Goal: Feedback & Contribution: Submit feedback/report problem

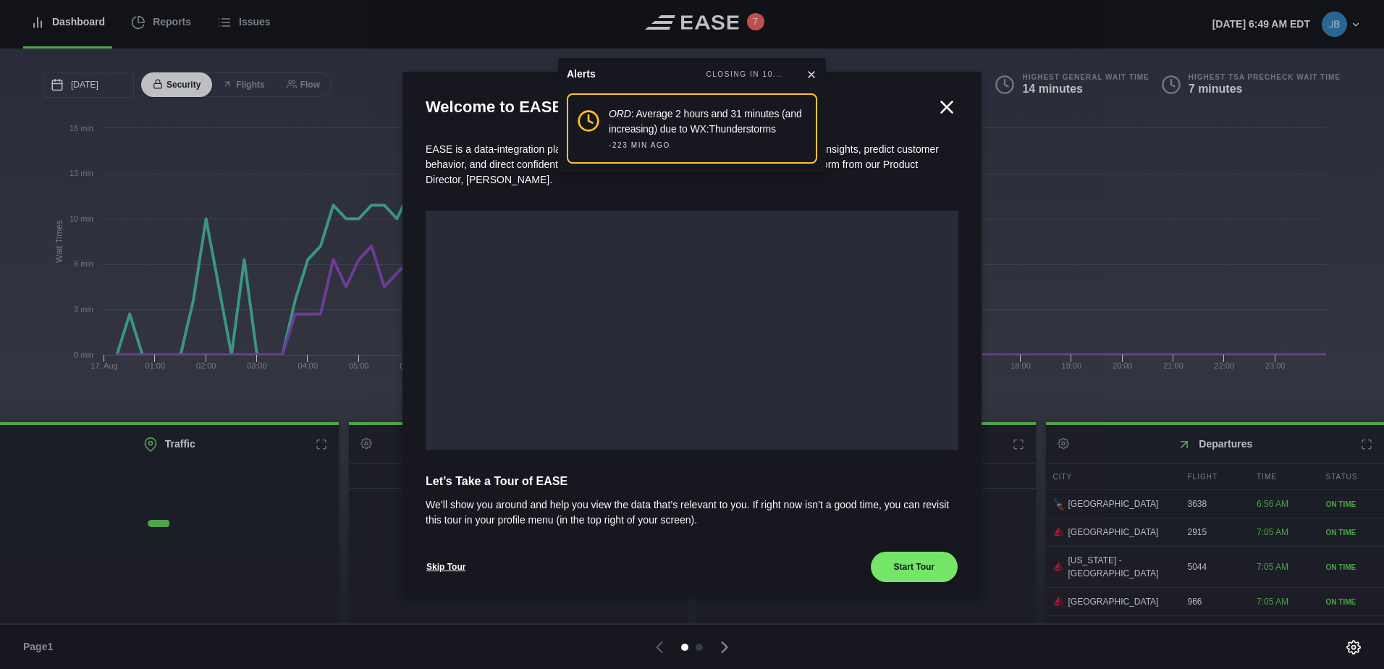
click at [939, 99] on icon at bounding box center [947, 107] width 22 height 22
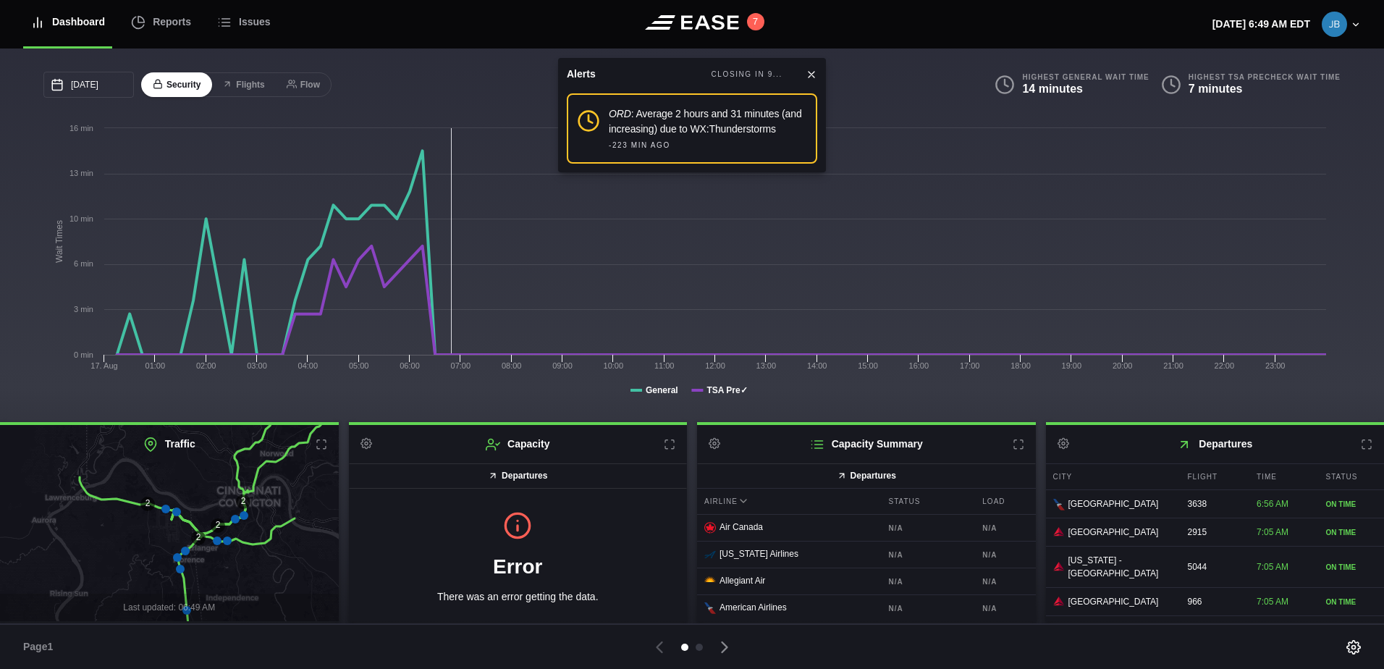
click at [808, 74] on icon at bounding box center [811, 75] width 12 height 12
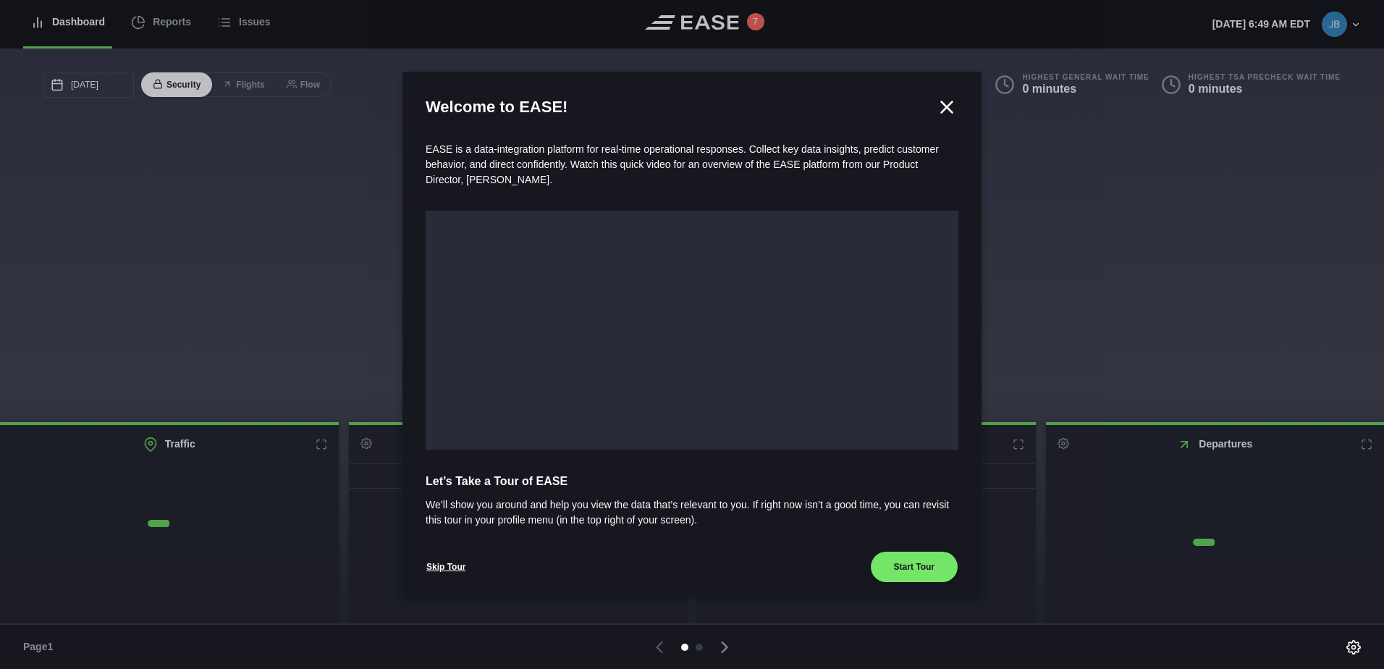
click at [942, 106] on icon at bounding box center [947, 106] width 11 height 11
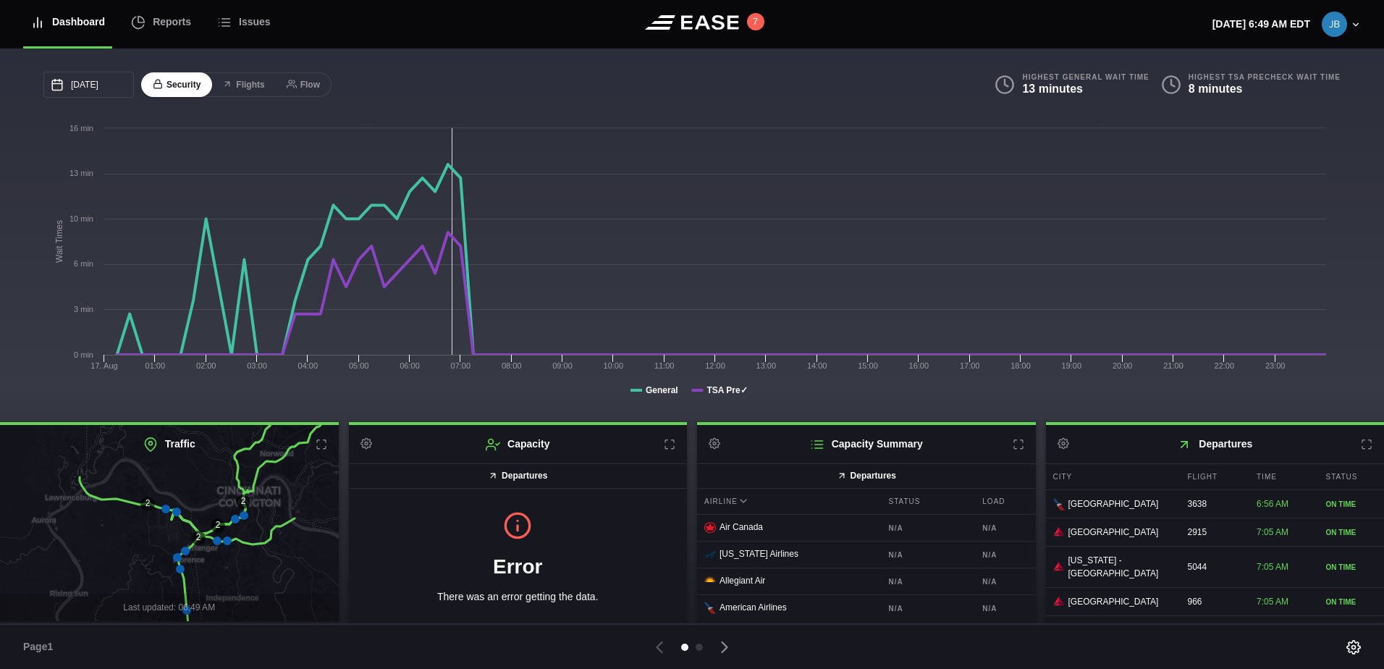
click at [1354, 28] on icon at bounding box center [1355, 25] width 10 height 10
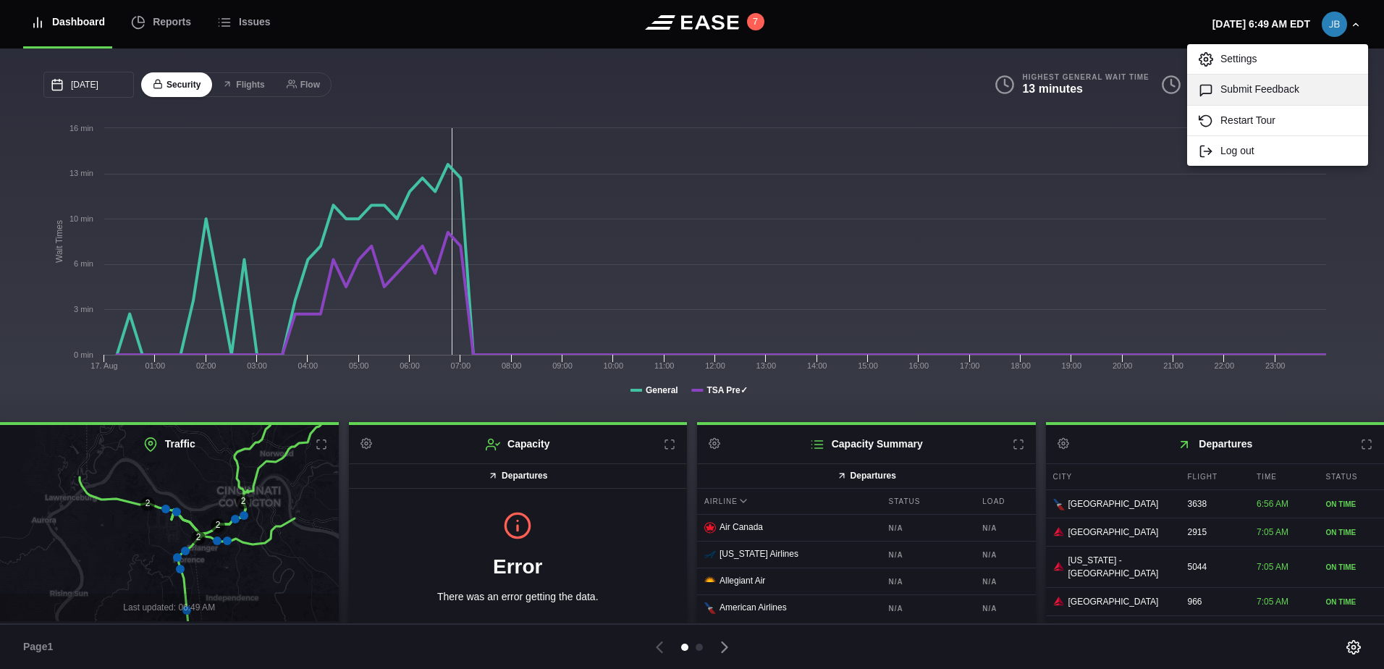
click at [1248, 91] on link "Submit Feedback" at bounding box center [1277, 90] width 181 height 30
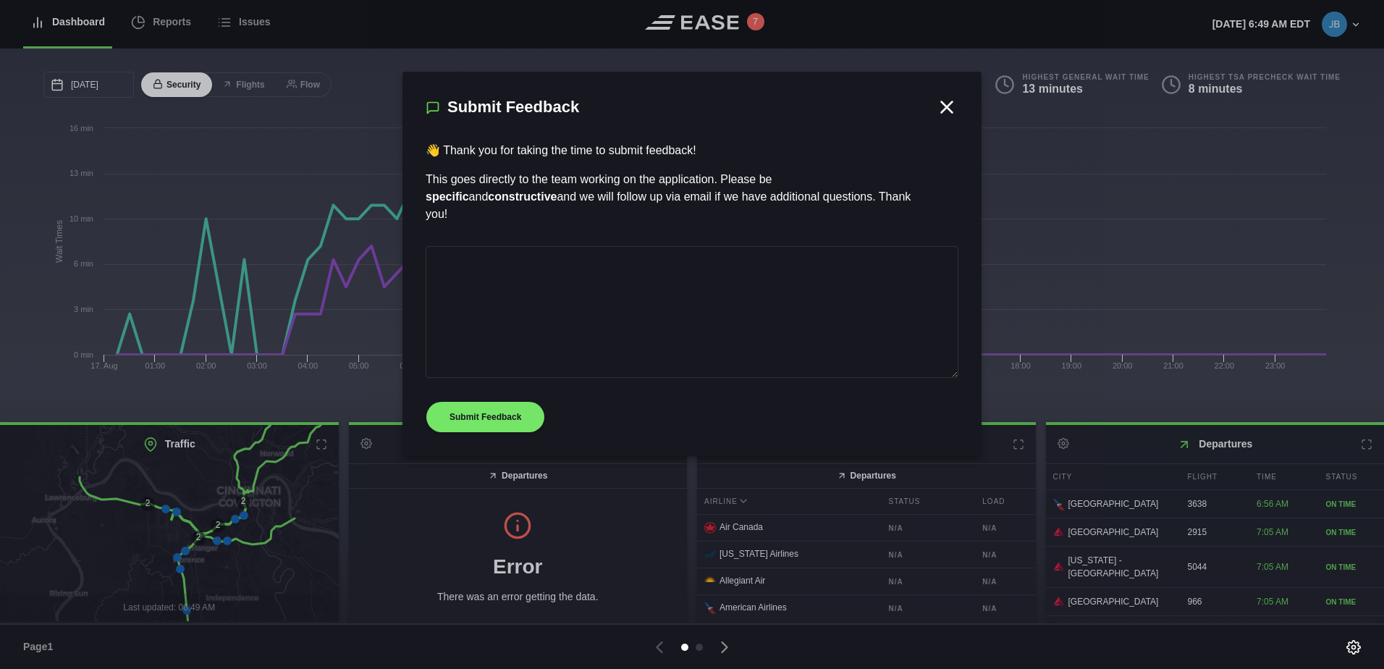
click at [949, 108] on icon at bounding box center [947, 106] width 11 height 11
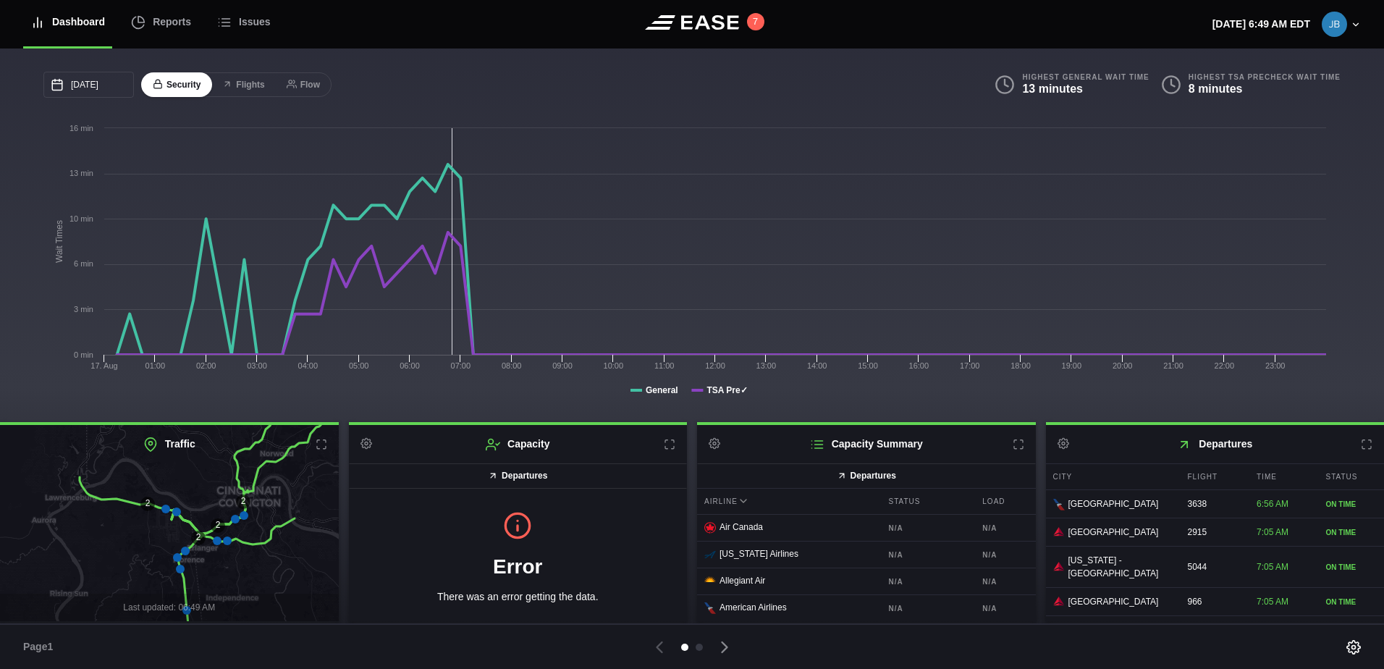
click at [1354, 23] on icon at bounding box center [1355, 25] width 10 height 10
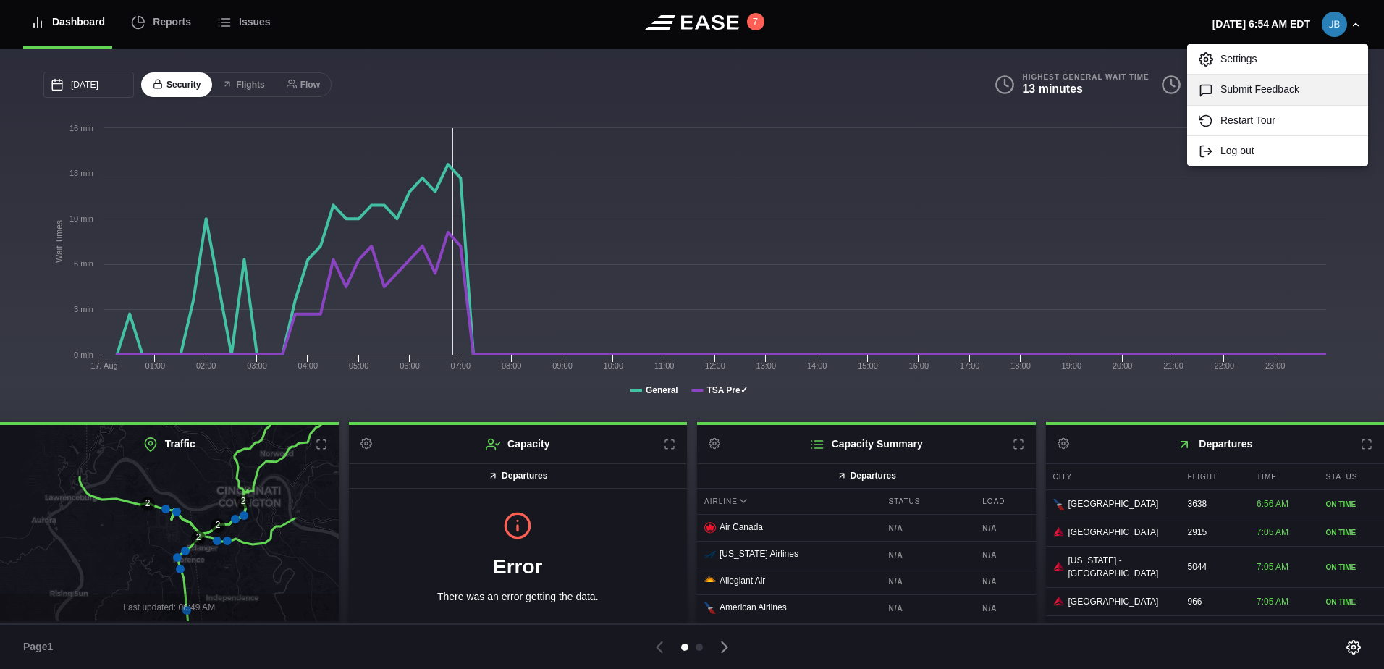
click at [1227, 90] on link "Submit Feedback" at bounding box center [1277, 90] width 181 height 30
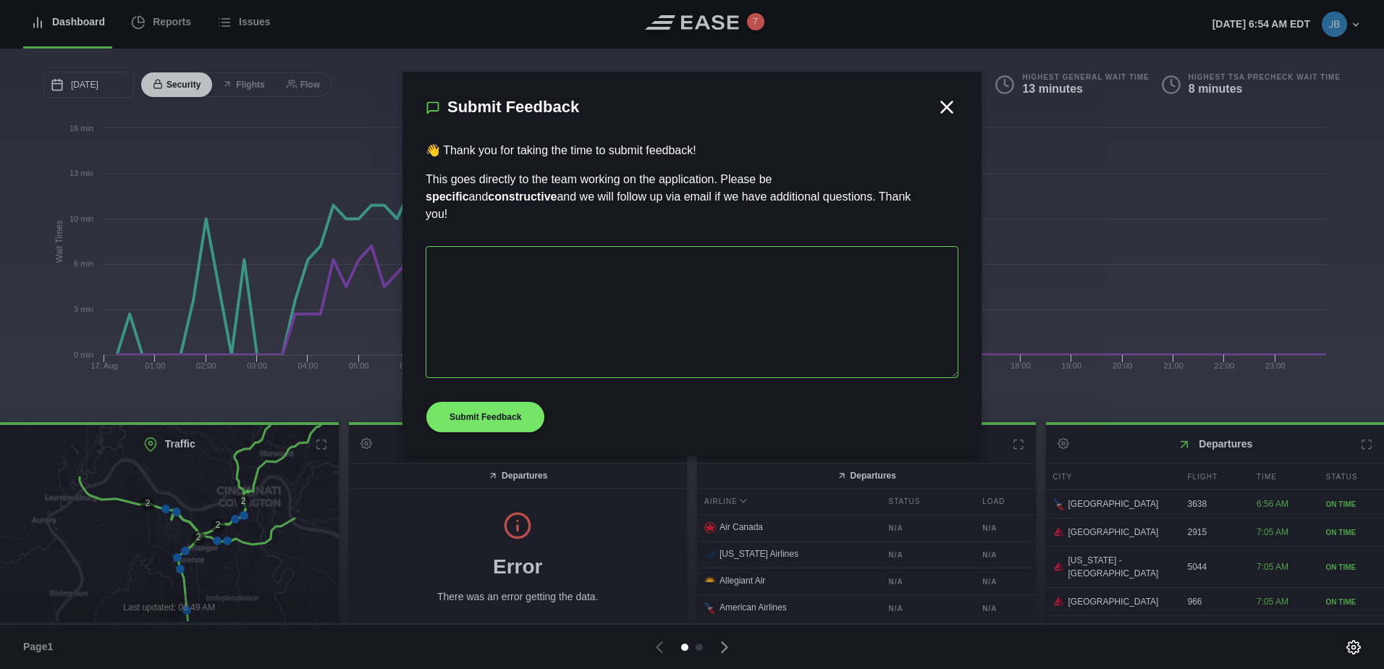
click at [515, 258] on textarea at bounding box center [692, 312] width 533 height 132
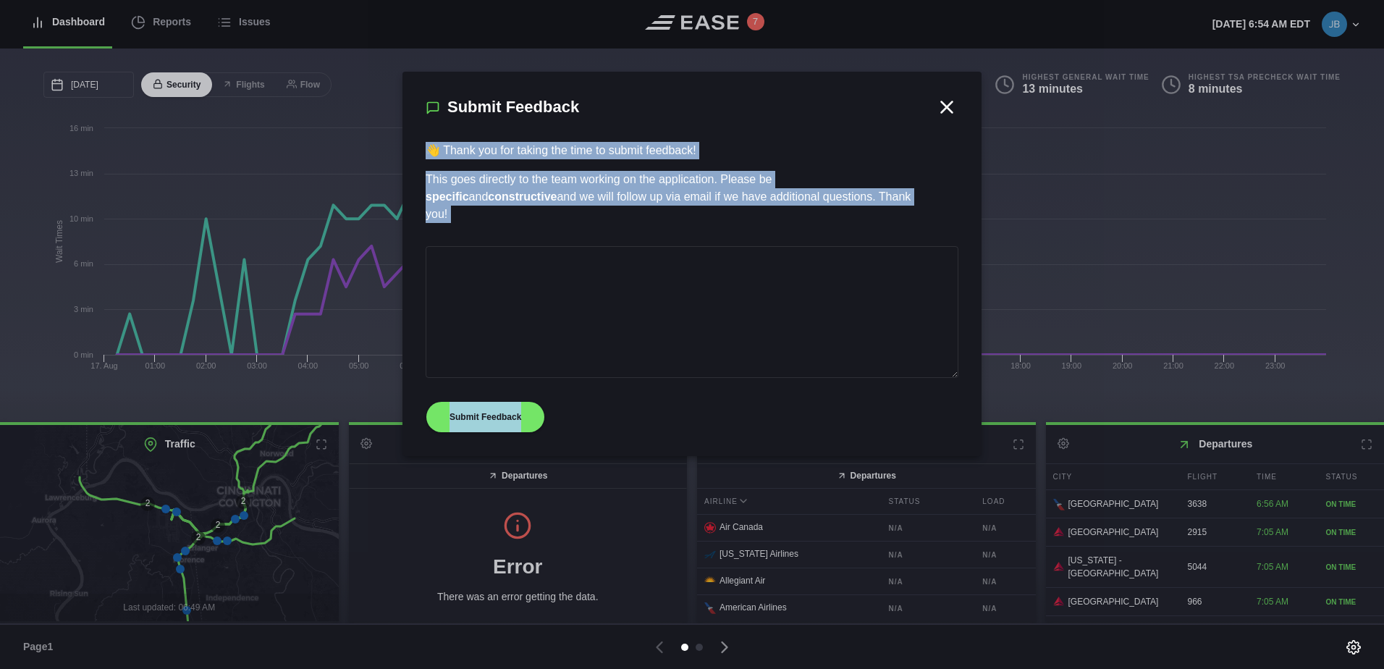
drag, startPoint x: 860, startPoint y: 85, endPoint x: 860, endPoint y: 67, distance: 18.8
click at [860, 67] on div "Dashboard Reports Issues 7 [DATE] 6:54 AM EDT Settings Submit Feedback Restart …" at bounding box center [692, 334] width 1384 height 669
click at [551, 286] on textarea at bounding box center [692, 312] width 533 height 132
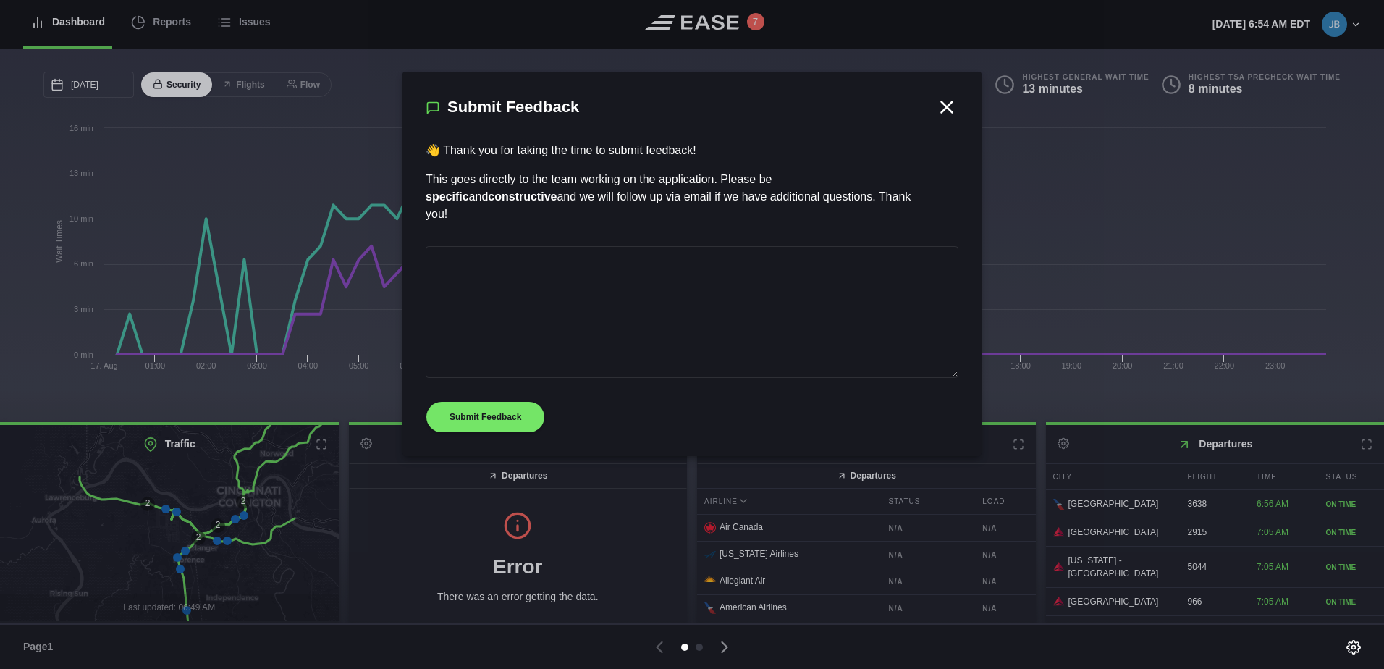
click at [949, 114] on icon at bounding box center [947, 107] width 22 height 22
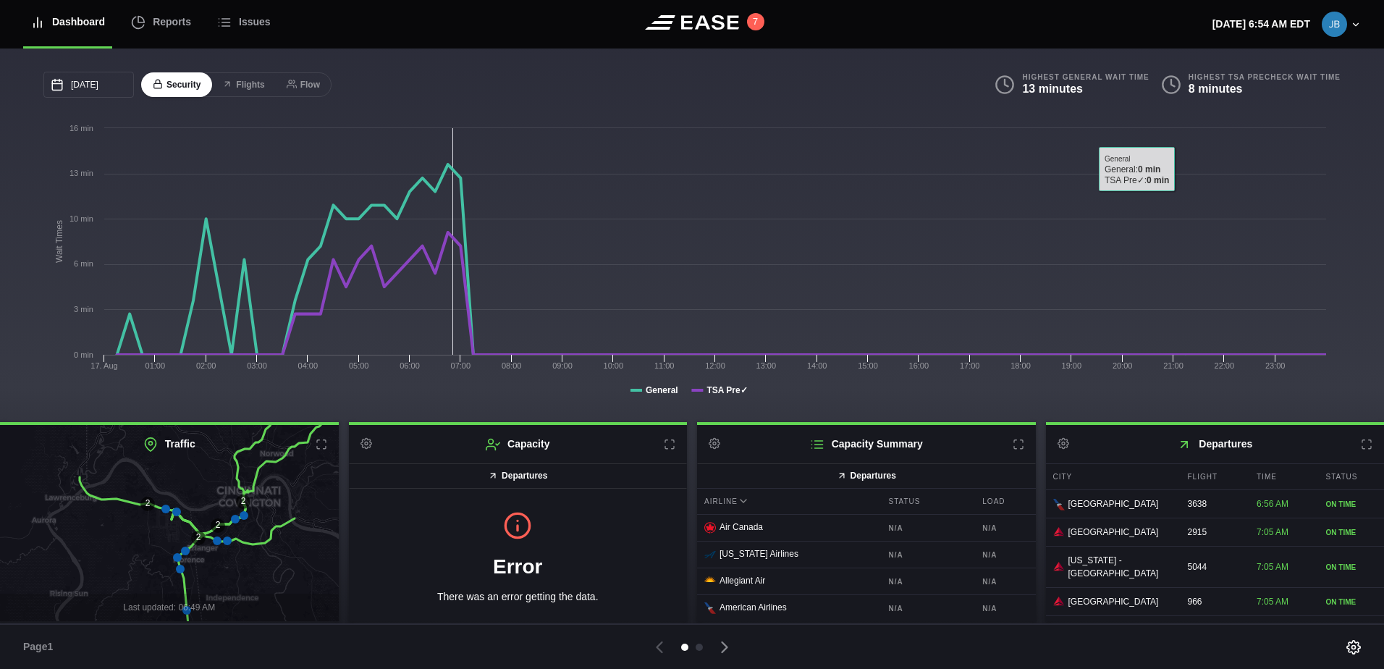
click at [1357, 22] on icon at bounding box center [1355, 25] width 10 height 10
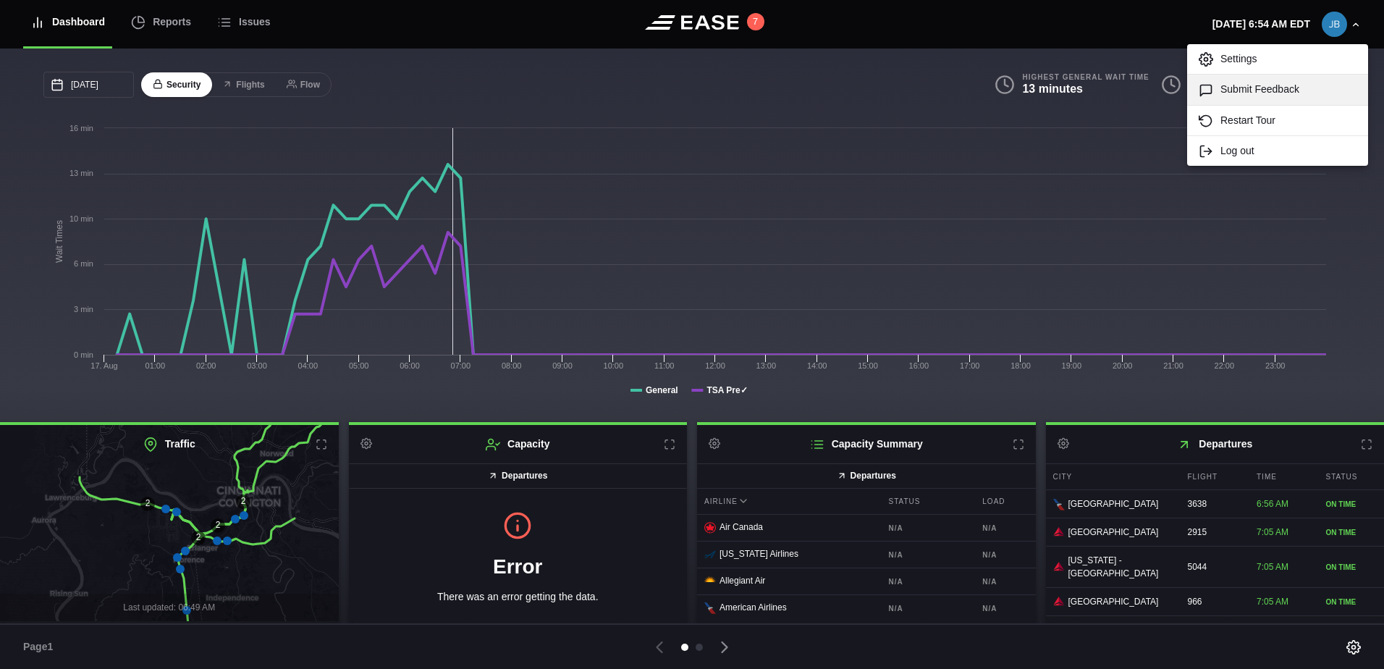
click at [1281, 90] on link "Submit Feedback" at bounding box center [1277, 90] width 181 height 30
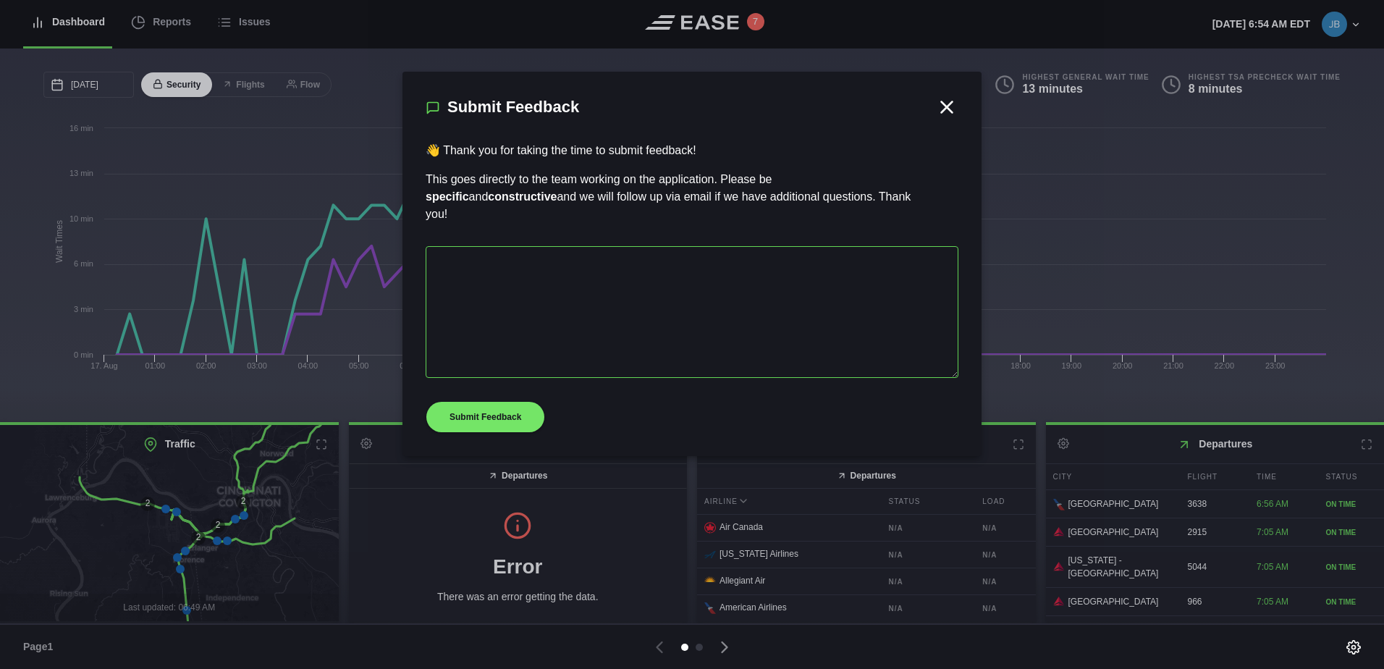
click at [575, 257] on textarea at bounding box center [692, 312] width 533 height 132
type textarea "C"
click at [956, 96] on icon at bounding box center [947, 107] width 22 height 22
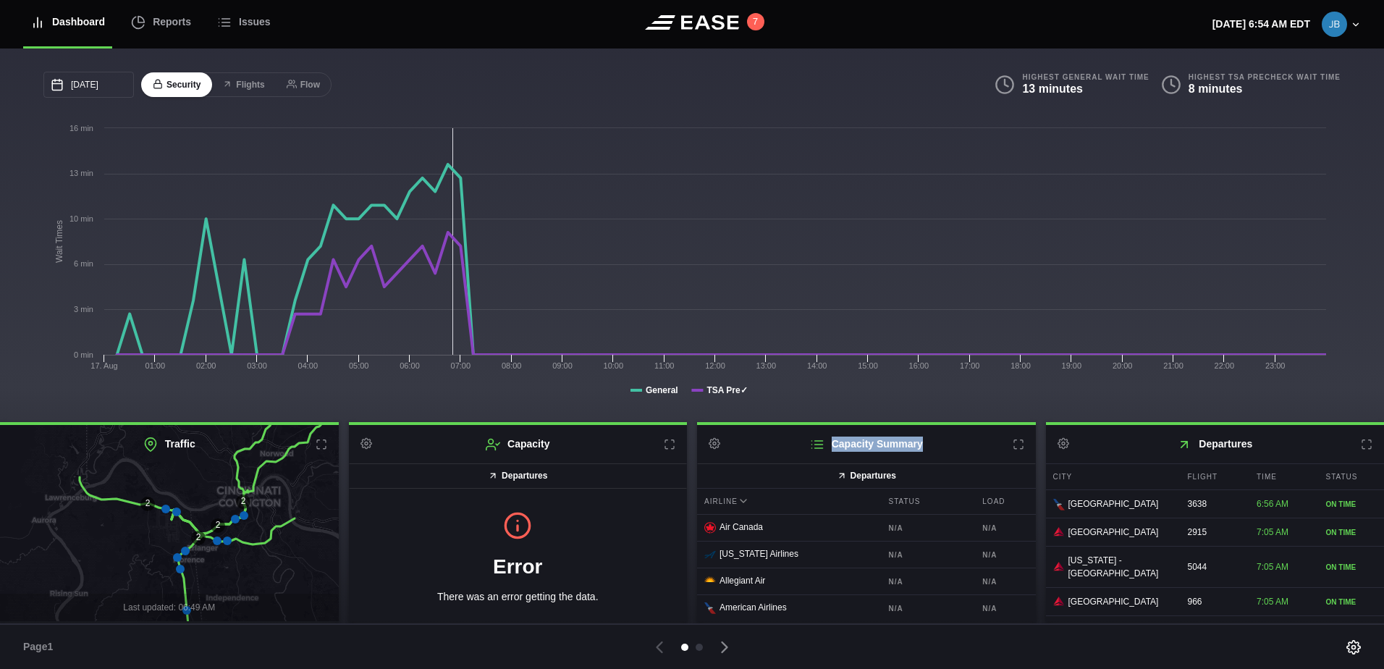
drag, startPoint x: 827, startPoint y: 443, endPoint x: 928, endPoint y: 452, distance: 101.0
click at [928, 452] on h2 "Capacity Summary Settings" at bounding box center [866, 444] width 339 height 38
copy h2 "Capacity Summary"
click at [1337, 25] on img at bounding box center [1333, 24] width 25 height 25
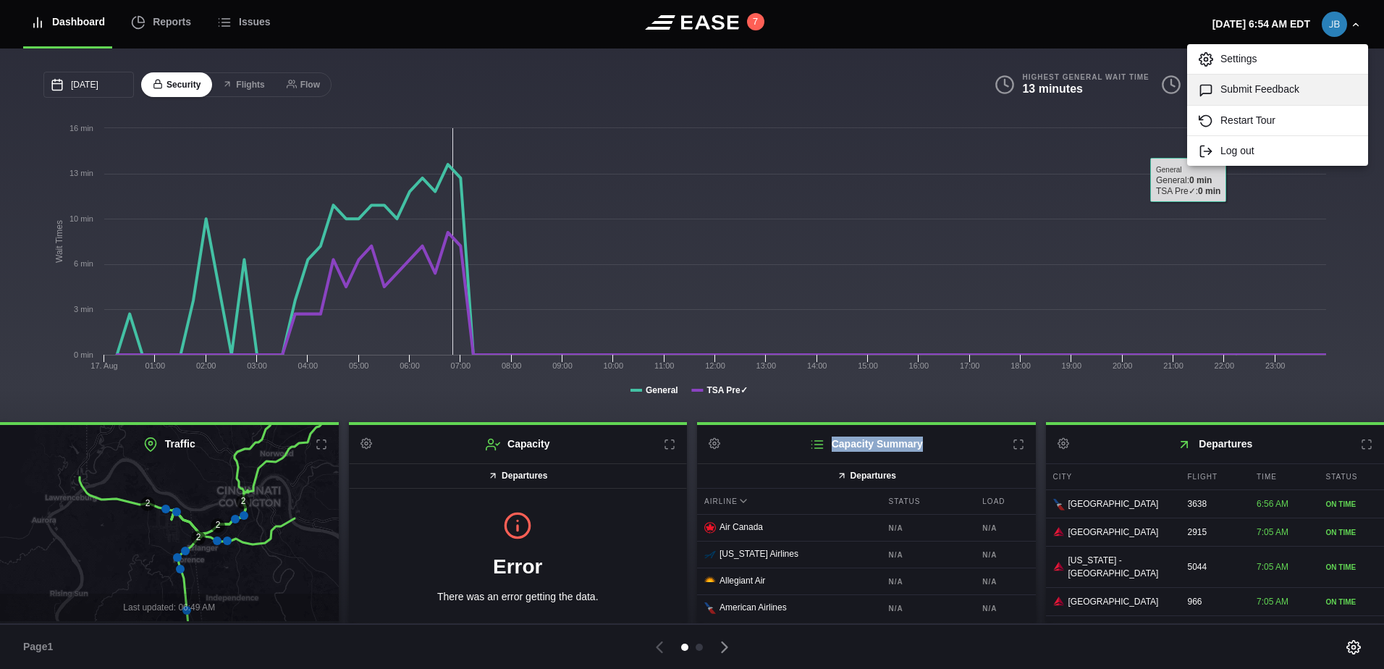
click at [1251, 93] on link "Submit Feedback" at bounding box center [1277, 90] width 181 height 30
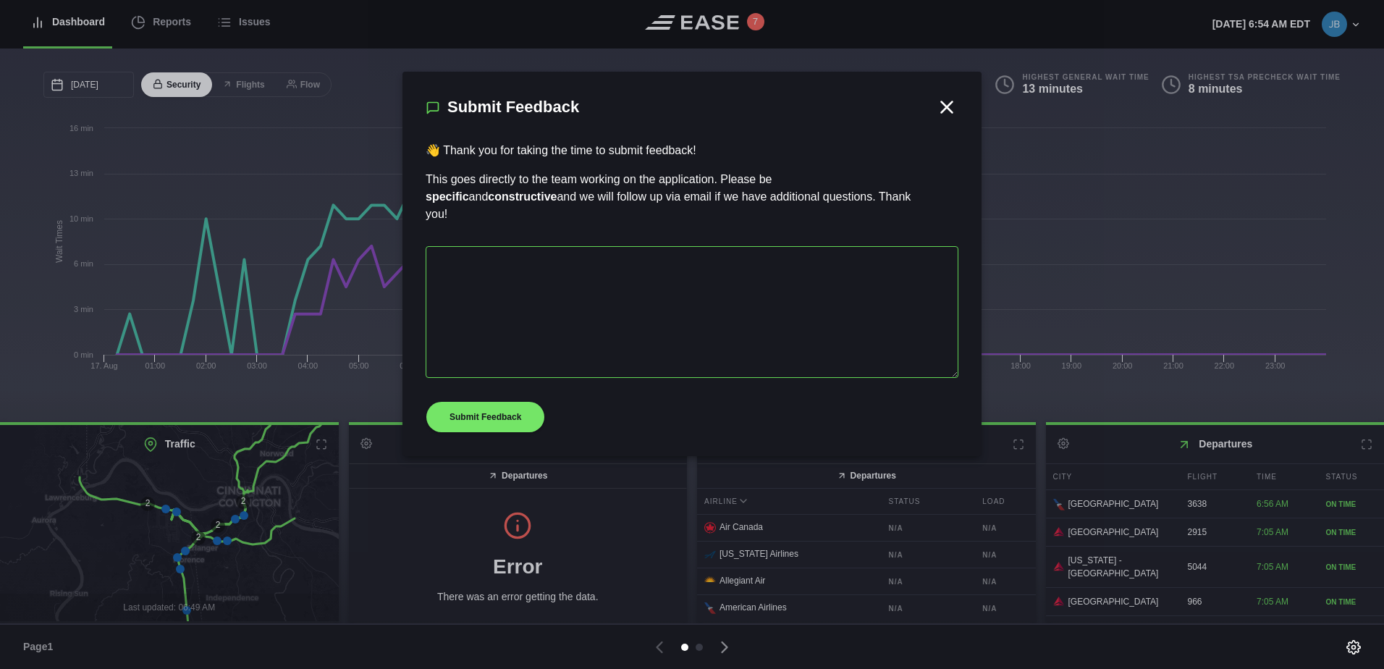
click at [483, 254] on textarea at bounding box center [692, 312] width 533 height 132
paste textarea "Capacity Summary"
type textarea "Capacity Summary tile has not worked since 8/1"
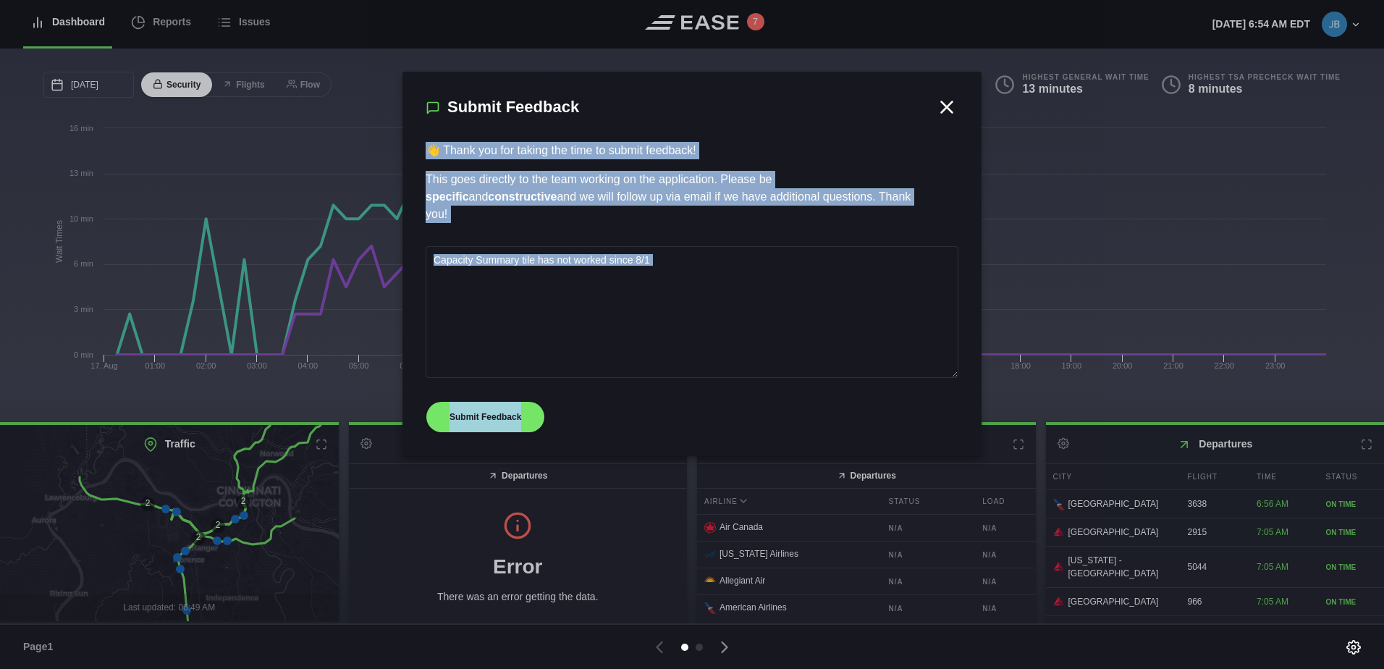
drag, startPoint x: 885, startPoint y: 85, endPoint x: 922, endPoint y: 59, distance: 45.6
click at [922, 59] on div "Dashboard Reports Issues 7 [DATE] 6:54 AM EDT Settings Submit Feedback Restart …" at bounding box center [692, 334] width 1384 height 669
click at [761, 282] on textarea "Capacity Summary tile has not worked since 8/1" at bounding box center [692, 312] width 533 height 132
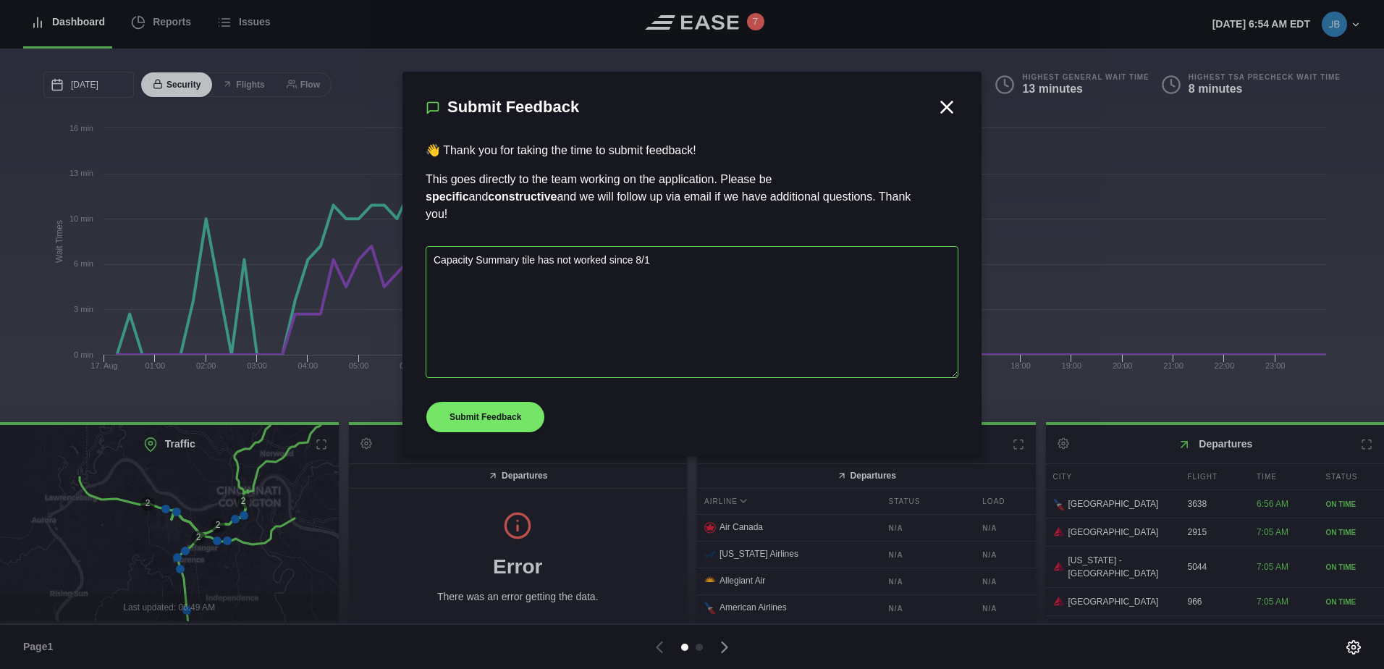
drag, startPoint x: 647, startPoint y: 250, endPoint x: 352, endPoint y: 248, distance: 295.3
click at [352, 248] on div "Dashboard Reports Issues 7 [DATE] 6:54 AM EDT Settings Submit Feedback Restart …" at bounding box center [692, 334] width 1384 height 669
click at [944, 101] on icon at bounding box center [947, 107] width 22 height 22
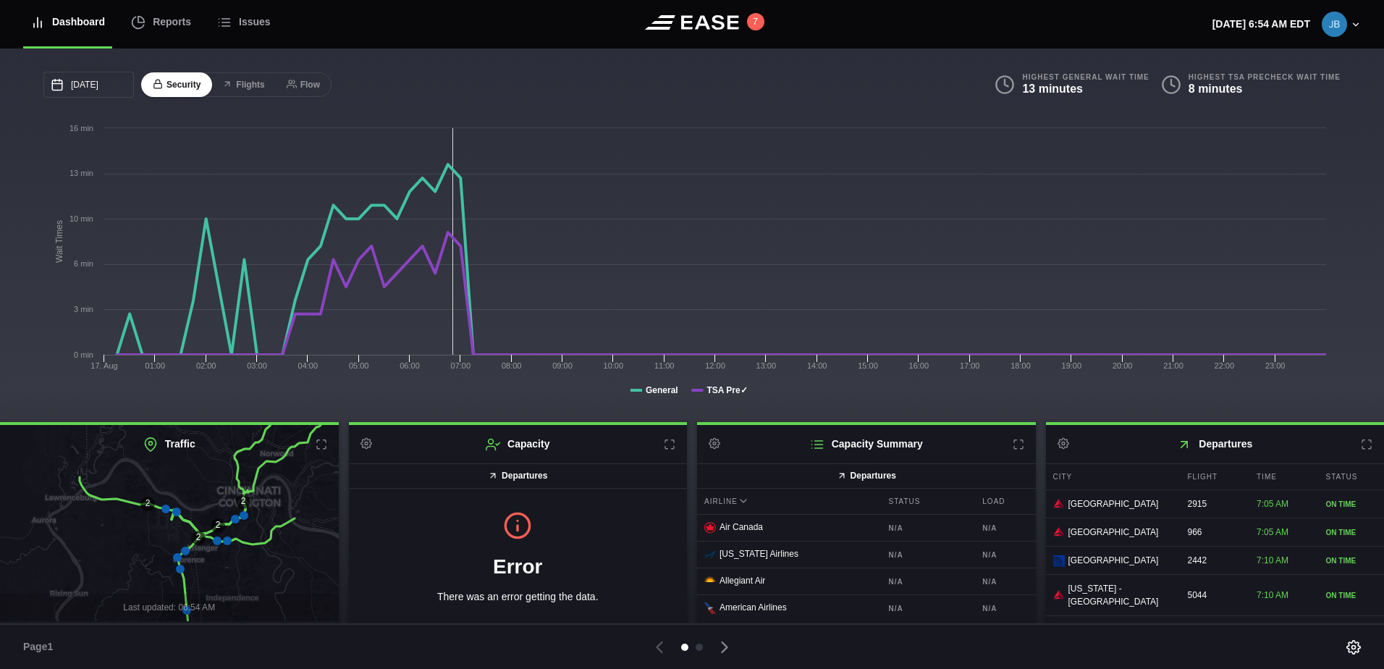
click at [1355, 21] on icon at bounding box center [1355, 25] width 10 height 10
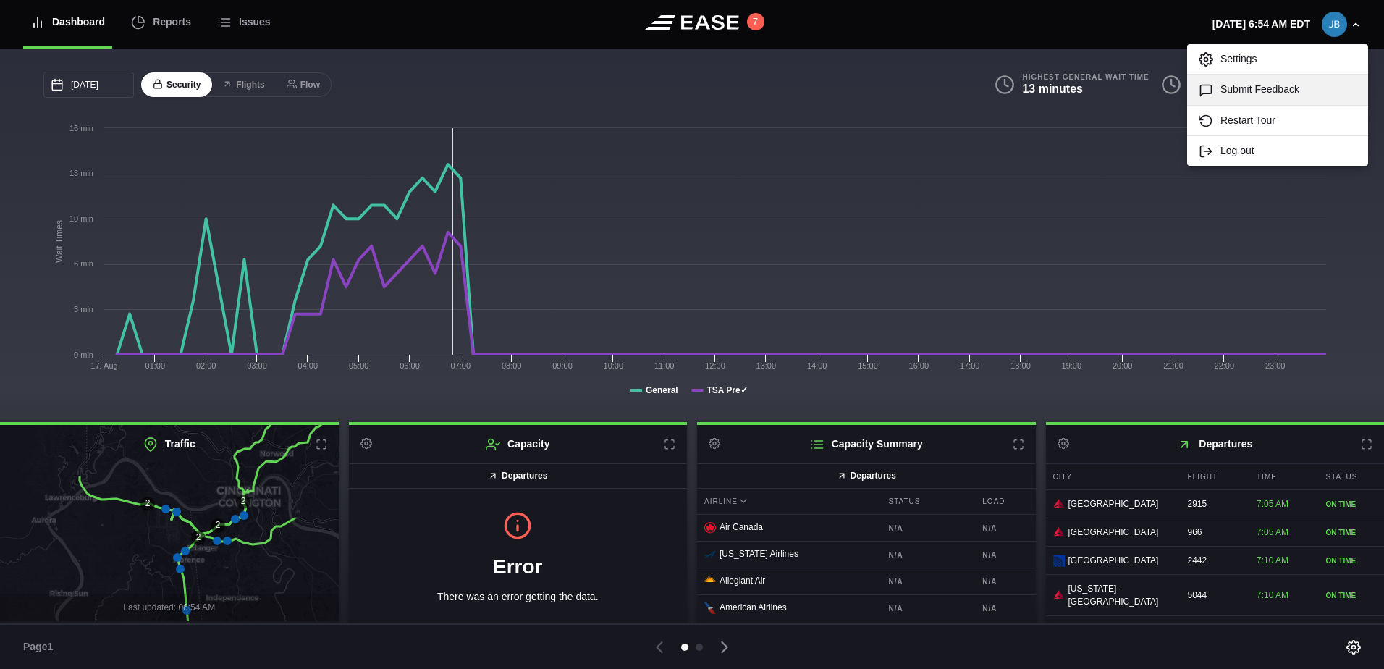
click at [1267, 86] on link "Submit Feedback" at bounding box center [1277, 90] width 181 height 30
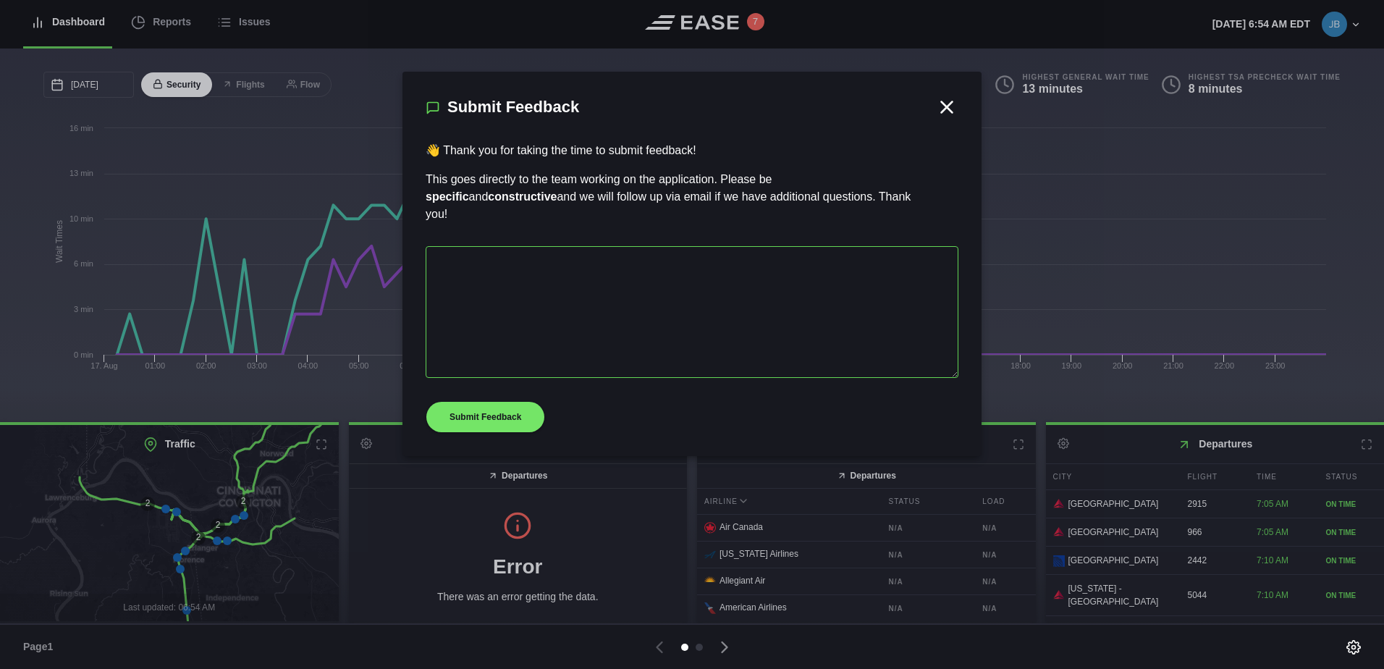
click at [525, 246] on textarea at bounding box center [692, 312] width 533 height 132
paste textarea "Capacity Summary tile has not worked since 8/1"
click at [648, 246] on textarea "Capacity Summary tile has not worked since 8/1. The capacity tile has not worke…" at bounding box center [692, 312] width 533 height 132
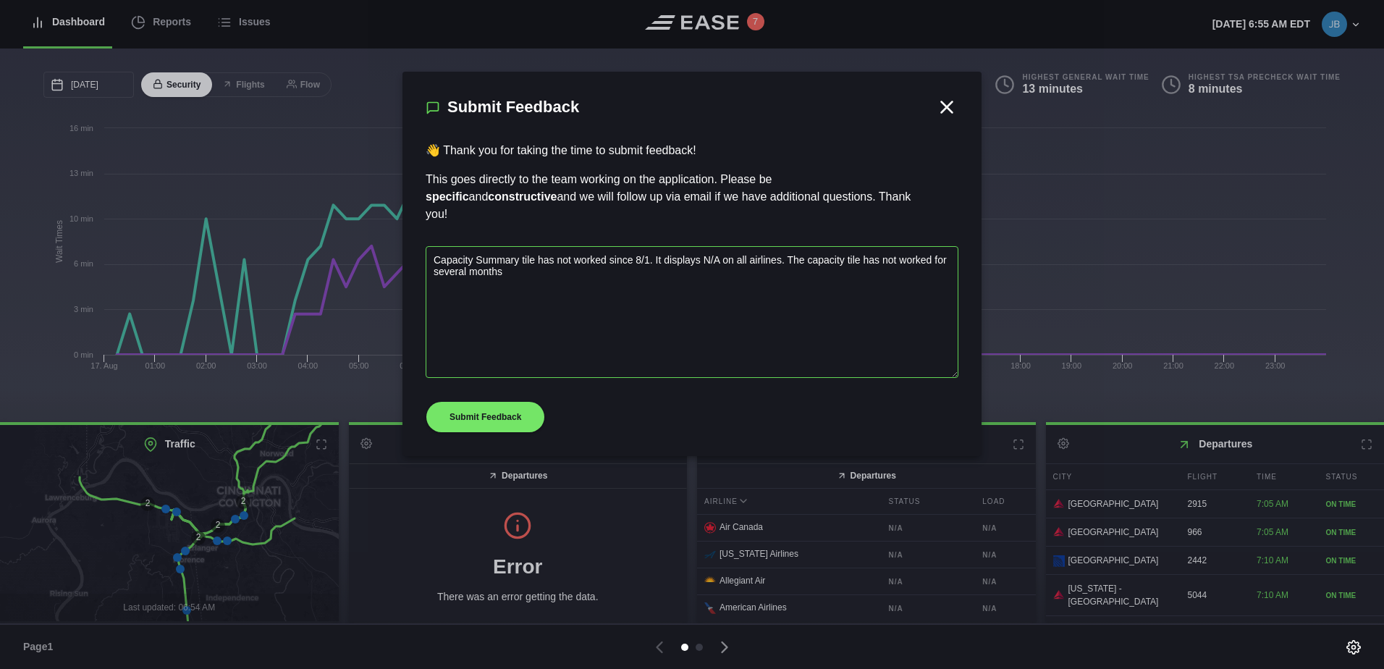
click at [531, 257] on textarea "Capacity Summary tile has not worked since 8/1. It displays N/A on all airlines…" at bounding box center [692, 312] width 533 height 132
type textarea "Capacity Summary tile has not worked since 8/1. It displays N/A on all airlines…"
click at [509, 417] on button "Submit Feedback" at bounding box center [485, 417] width 119 height 32
